Goal: Task Accomplishment & Management: Manage account settings

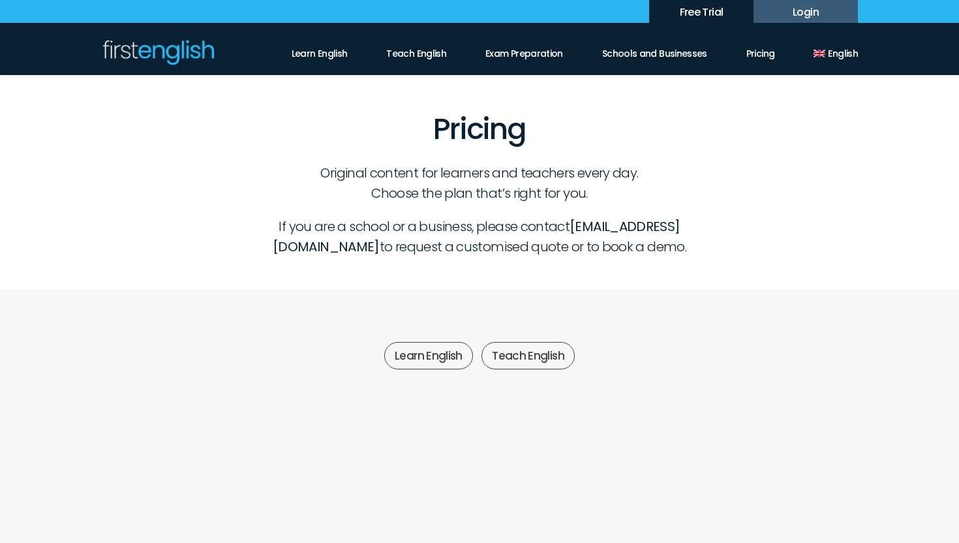
scroll to position [307, 0]
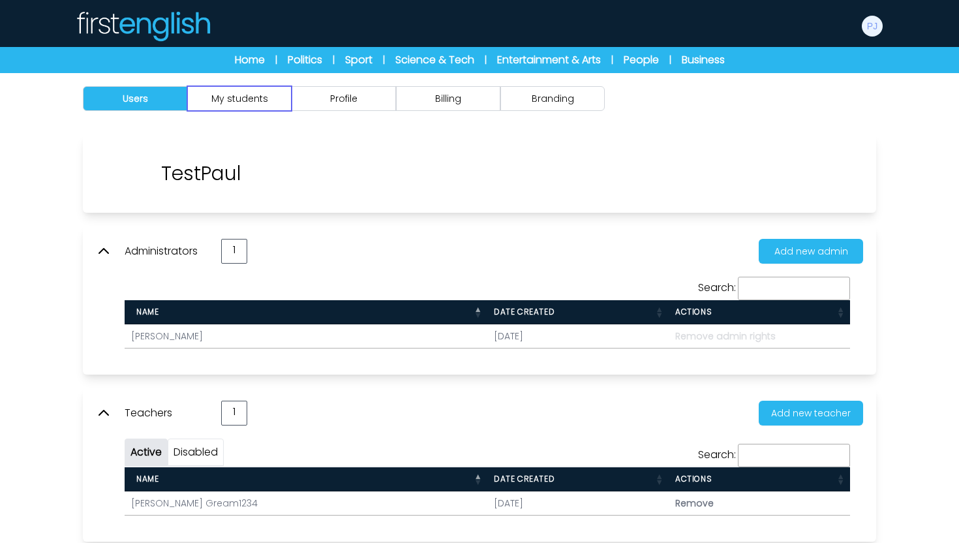
click at [251, 106] on button "My students" at bounding box center [239, 98] width 104 height 25
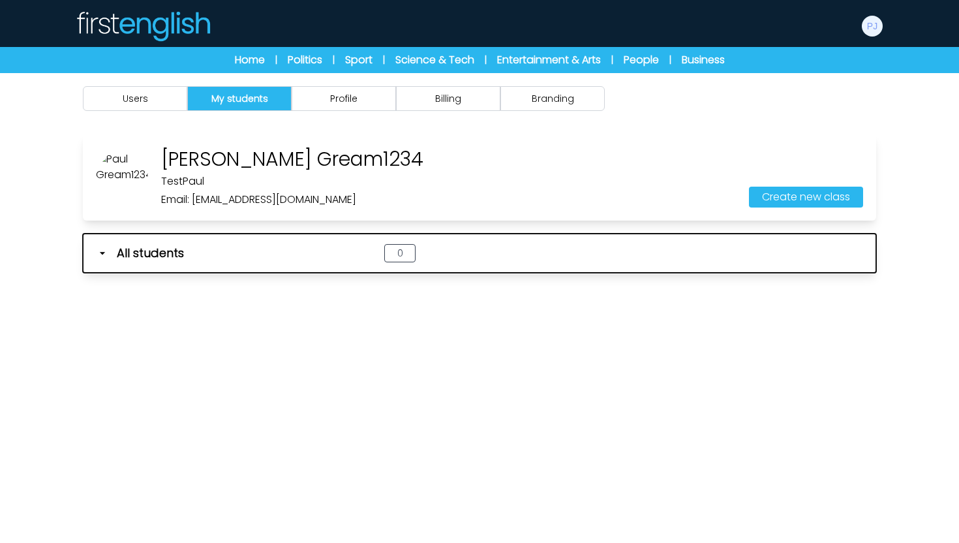
click at [101, 254] on icon "button" at bounding box center [102, 253] width 13 height 13
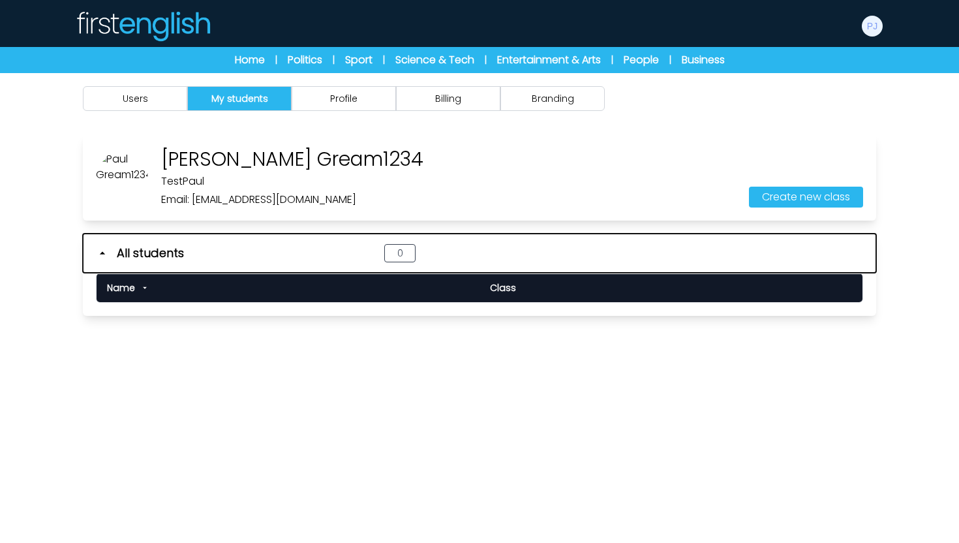
click at [101, 254] on icon "button" at bounding box center [102, 253] width 13 height 13
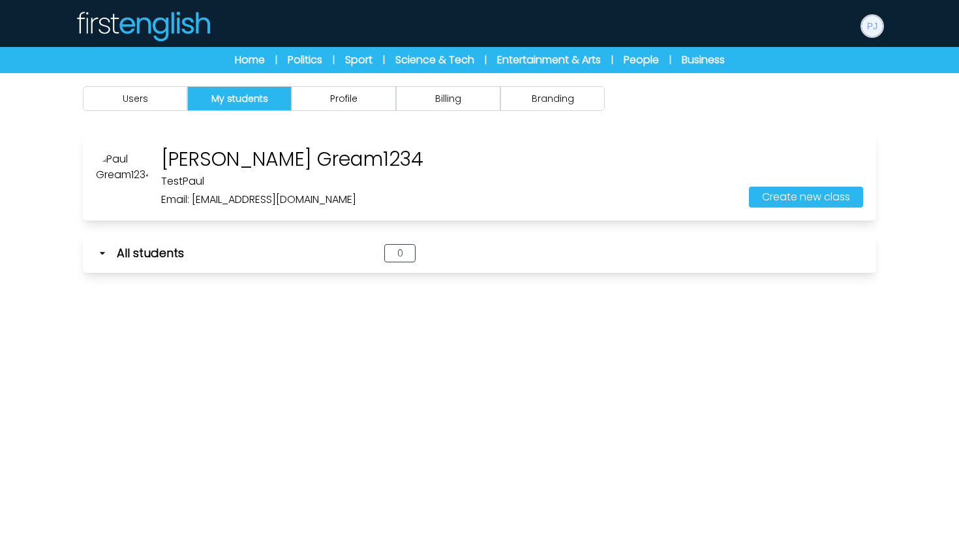
click at [875, 24] on img at bounding box center [872, 26] width 21 height 21
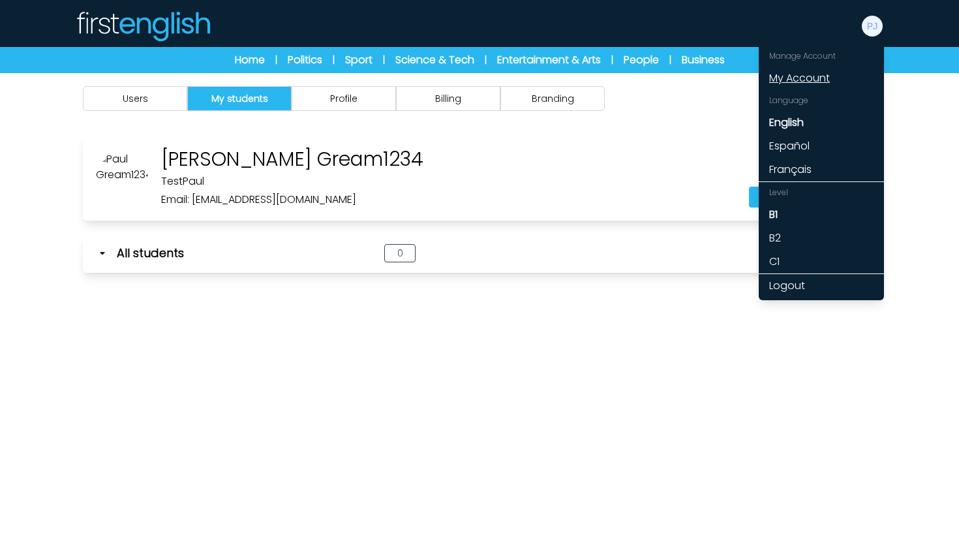
click at [799, 75] on link "My Account" at bounding box center [820, 78] width 125 height 23
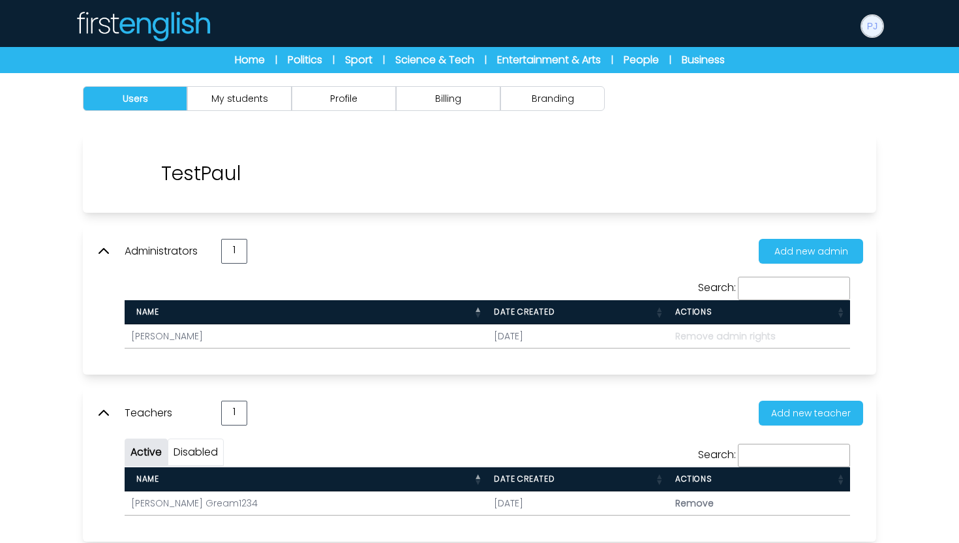
click at [878, 22] on img at bounding box center [872, 26] width 21 height 21
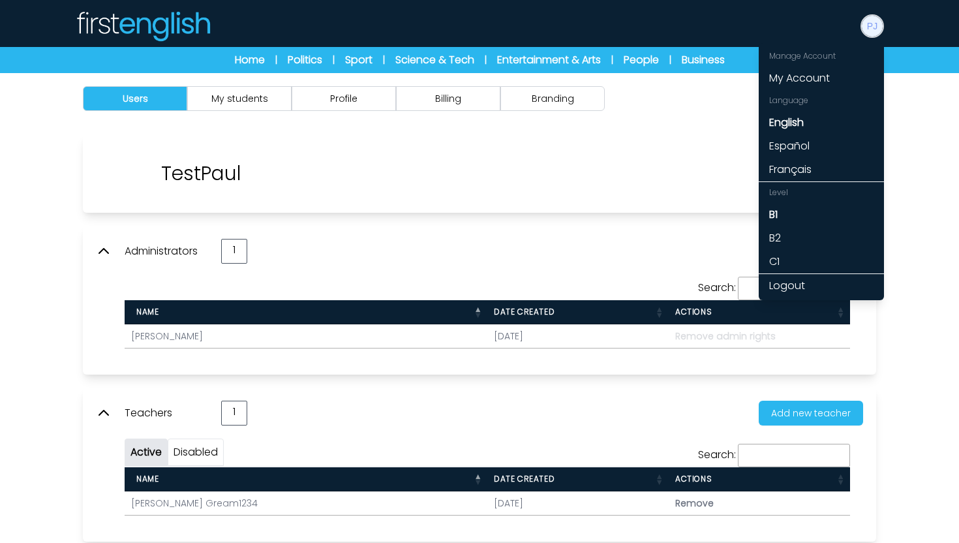
click at [878, 22] on img at bounding box center [872, 26] width 21 height 21
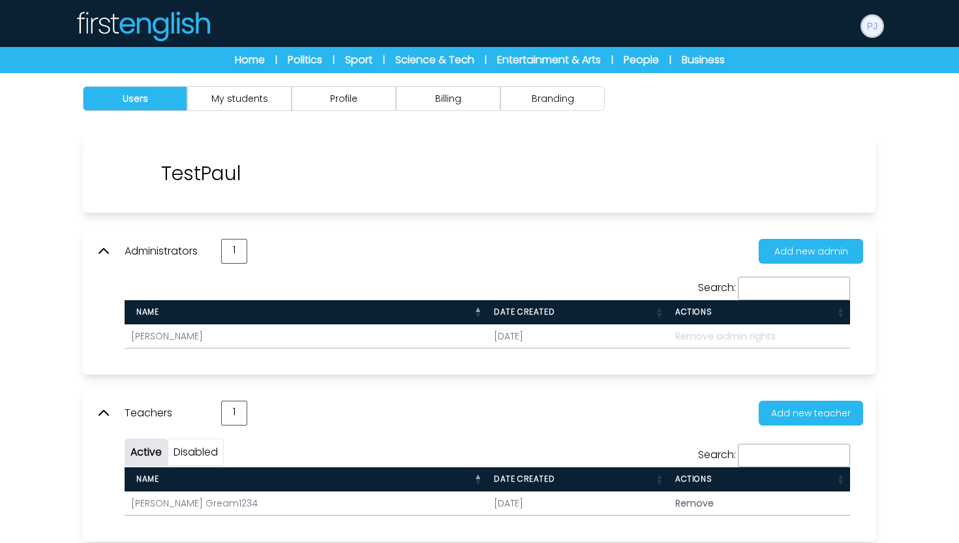
click at [878, 22] on img at bounding box center [872, 26] width 21 height 21
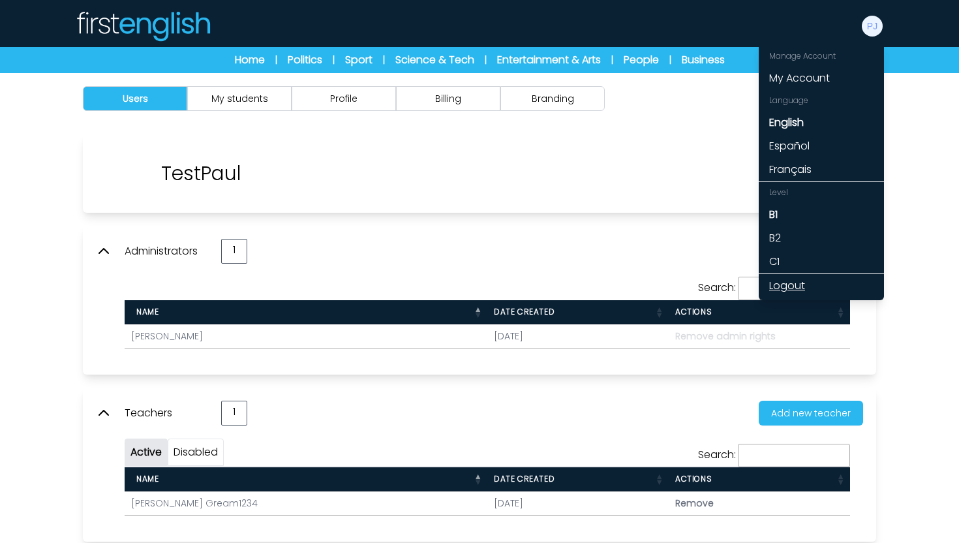
click at [783, 288] on link "Logout" at bounding box center [820, 285] width 125 height 23
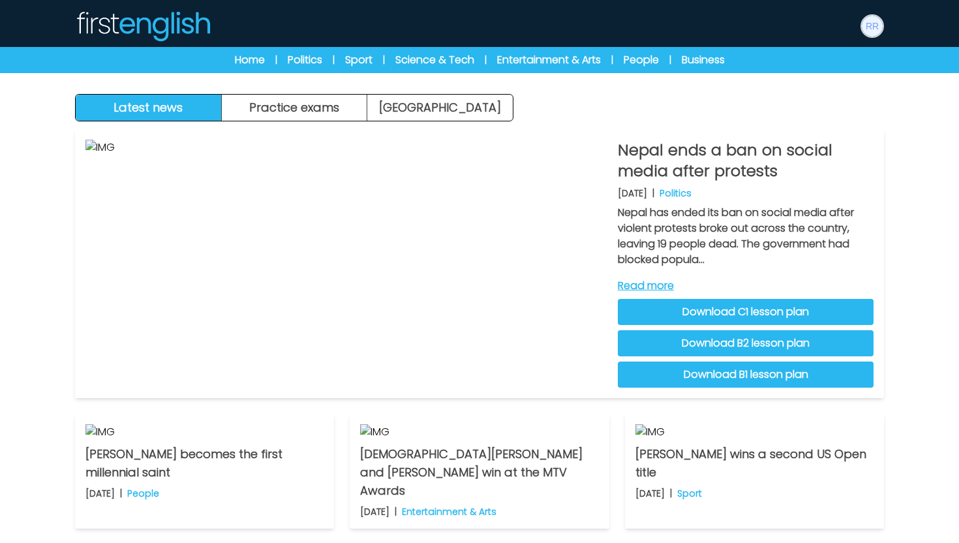
click at [867, 27] on img at bounding box center [872, 26] width 21 height 21
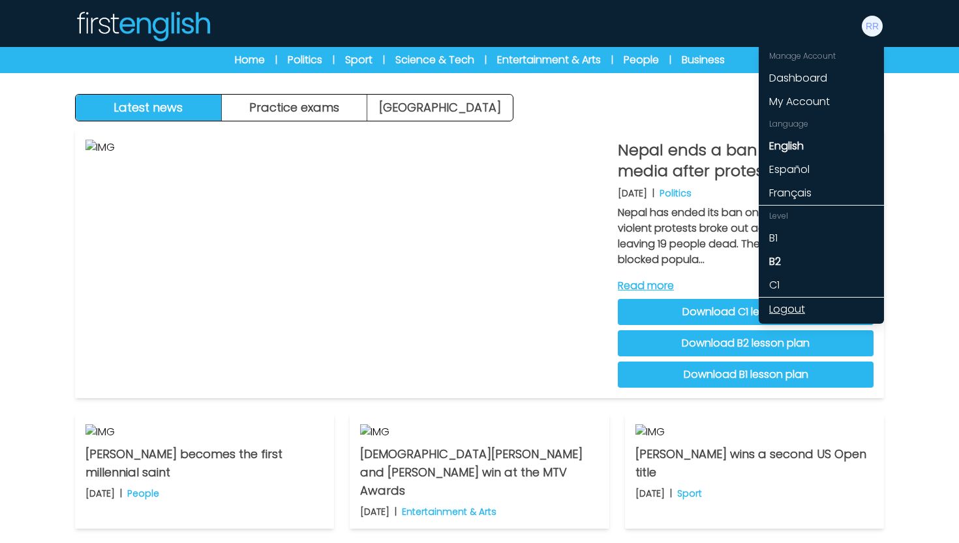
click at [794, 309] on link "Logout" at bounding box center [820, 308] width 125 height 23
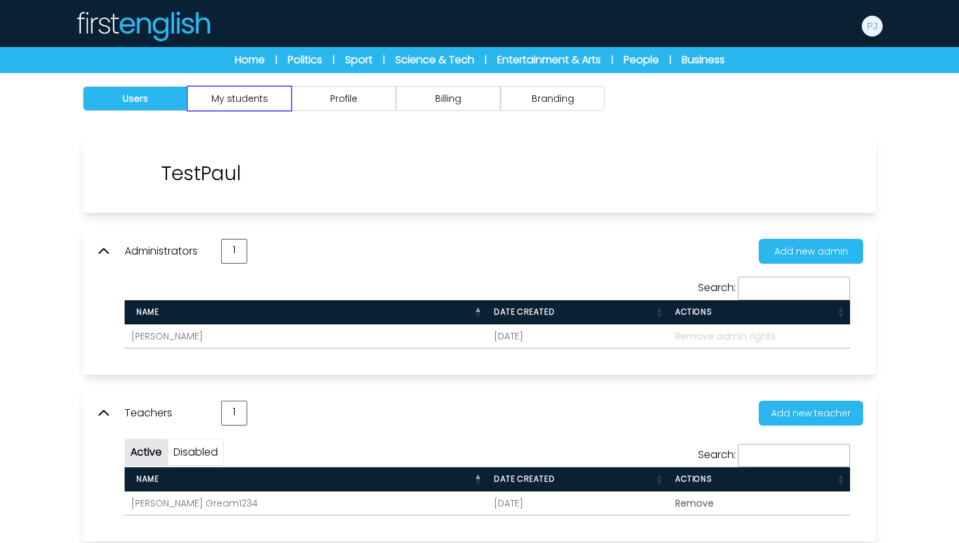
click at [250, 98] on button "My students" at bounding box center [239, 98] width 104 height 25
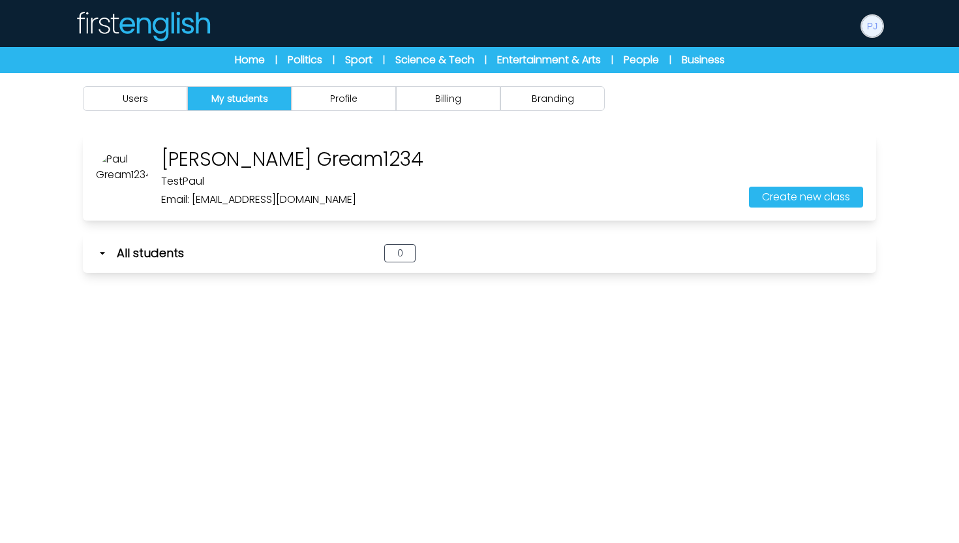
click at [877, 29] on img at bounding box center [872, 26] width 21 height 21
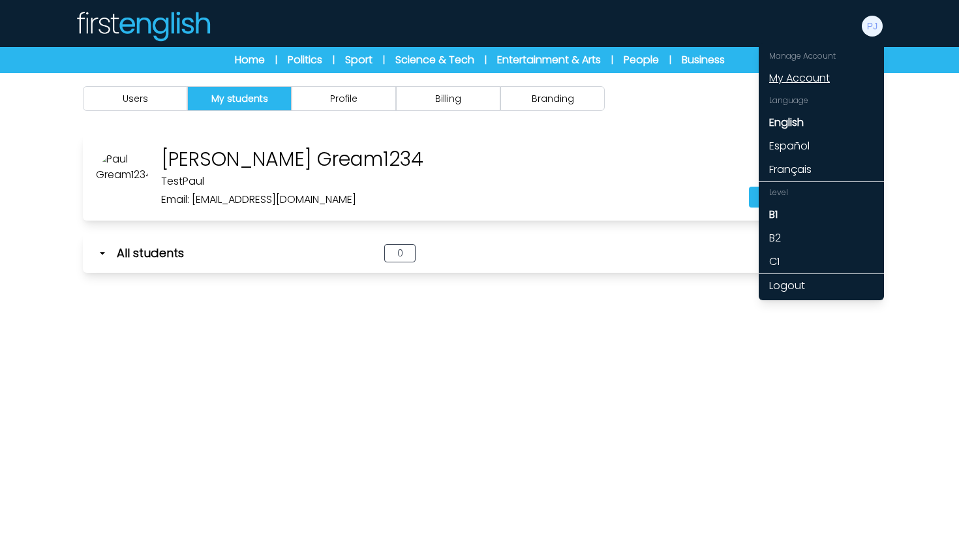
click at [805, 70] on link "My Account" at bounding box center [820, 78] width 125 height 23
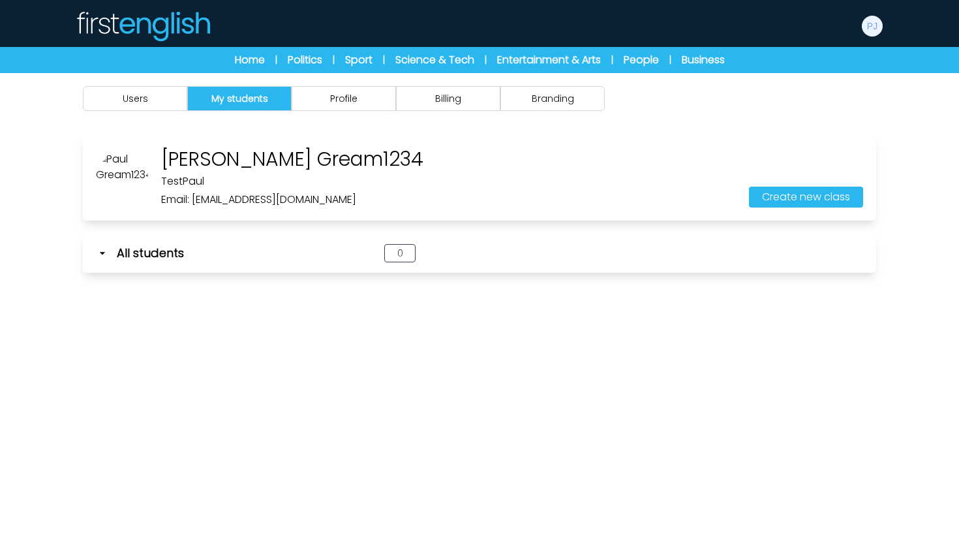
click at [138, 25] on img at bounding box center [143, 25] width 136 height 31
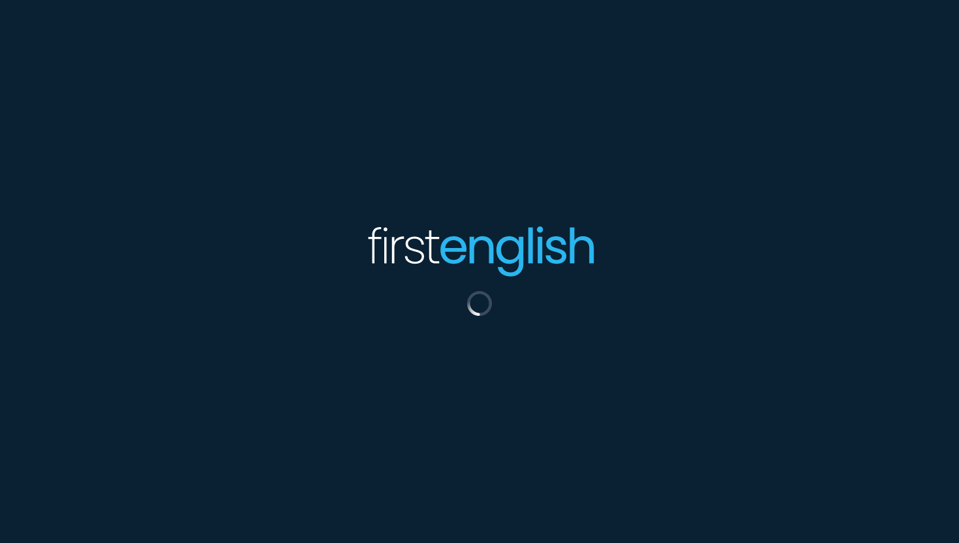
click at [138, 25] on div at bounding box center [479, 271] width 959 height 543
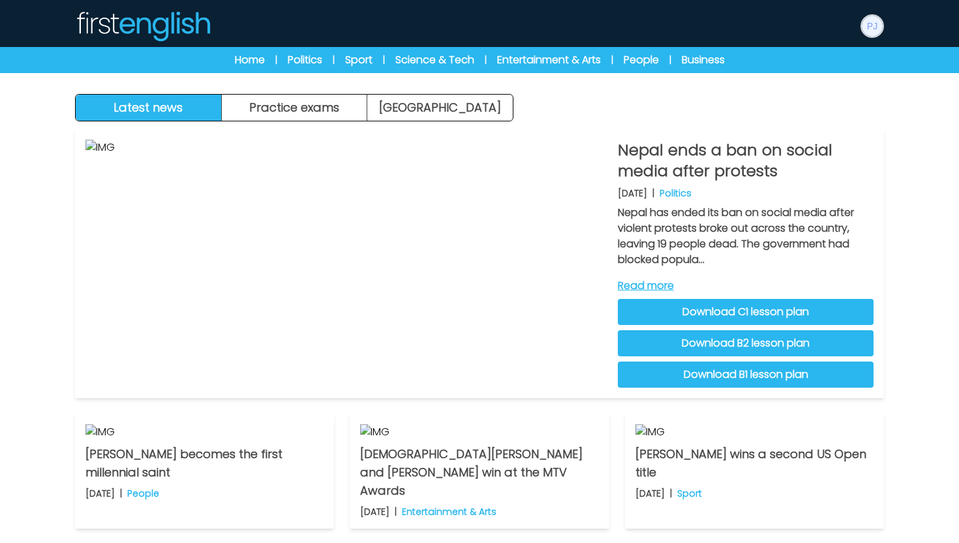
click at [867, 29] on img at bounding box center [872, 26] width 21 height 21
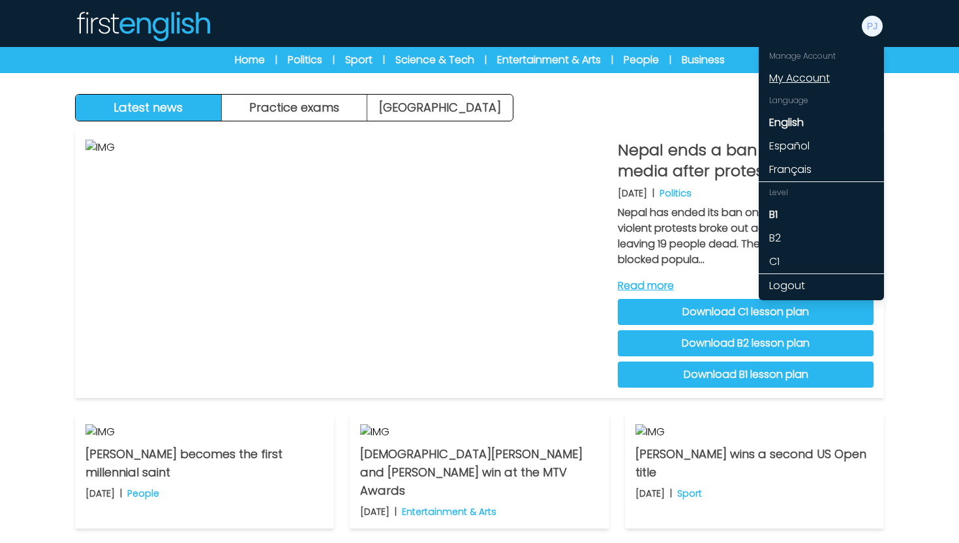
click at [820, 82] on link "My Account" at bounding box center [820, 78] width 125 height 23
